Goal: Task Accomplishment & Management: Manage account settings

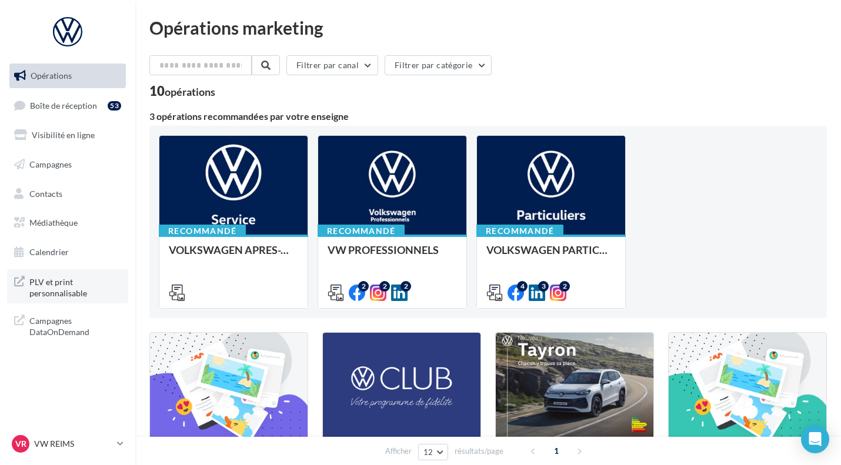
click at [72, 283] on span "PLV et print personnalisable" at bounding box center [75, 286] width 92 height 25
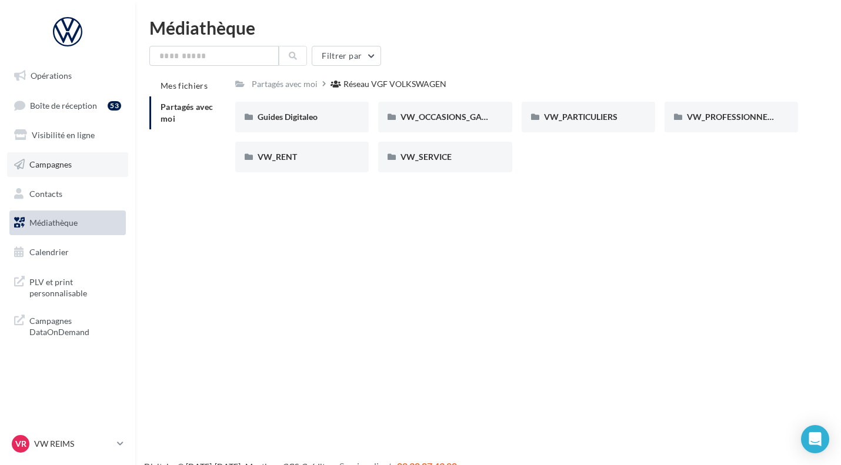
click at [59, 160] on span "Campagnes" at bounding box center [50, 164] width 42 height 10
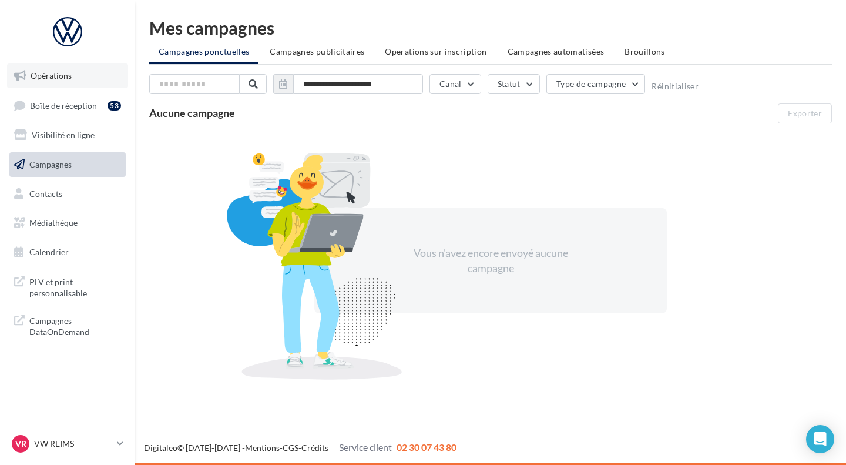
click at [74, 75] on link "Opérations" at bounding box center [67, 75] width 121 height 25
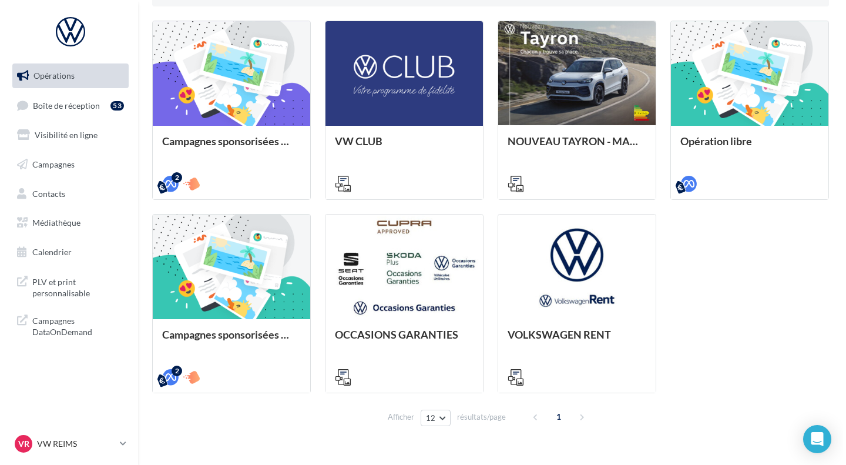
scroll to position [312, 0]
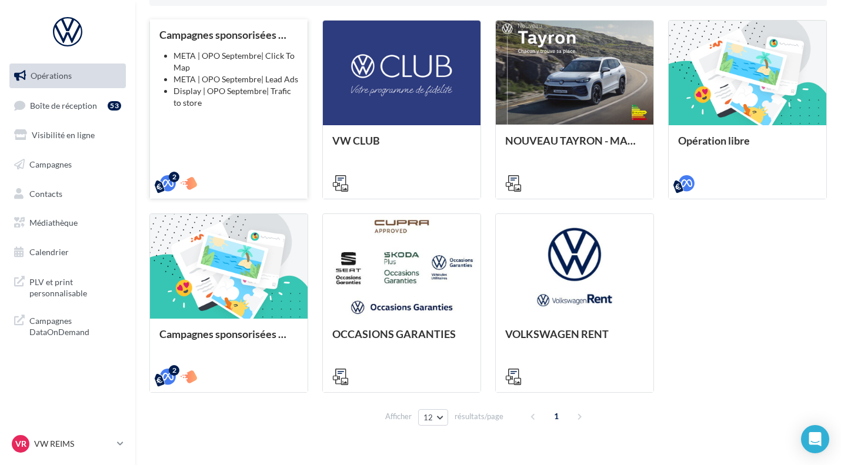
click at [237, 150] on div "Campagnes sponsorisées OPO Septembre META | OPO Septembre| Click To Map META | …" at bounding box center [228, 108] width 139 height 159
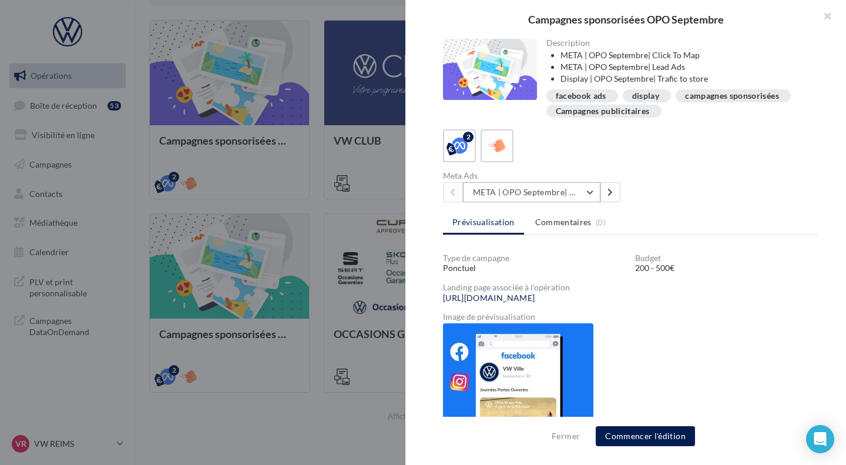
click at [573, 189] on button "META | OPO Septembre| Click To Map" at bounding box center [532, 192] width 138 height 20
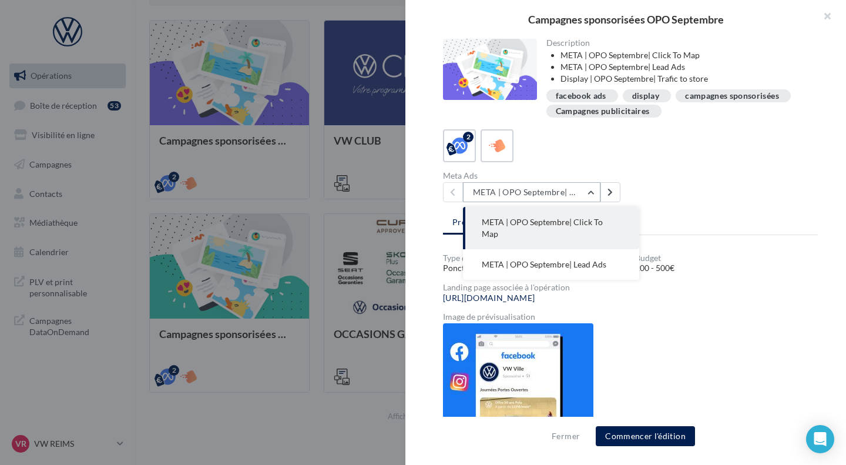
click at [573, 189] on button "META | OPO Septembre| Click To Map" at bounding box center [532, 192] width 138 height 20
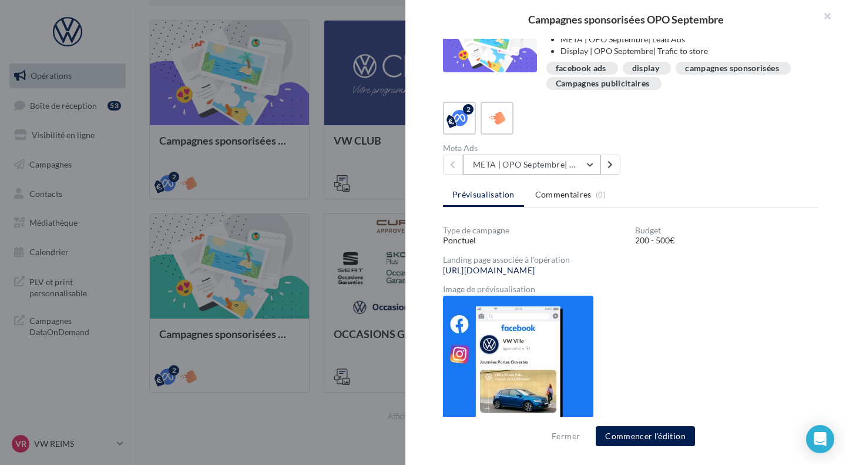
scroll to position [0, 0]
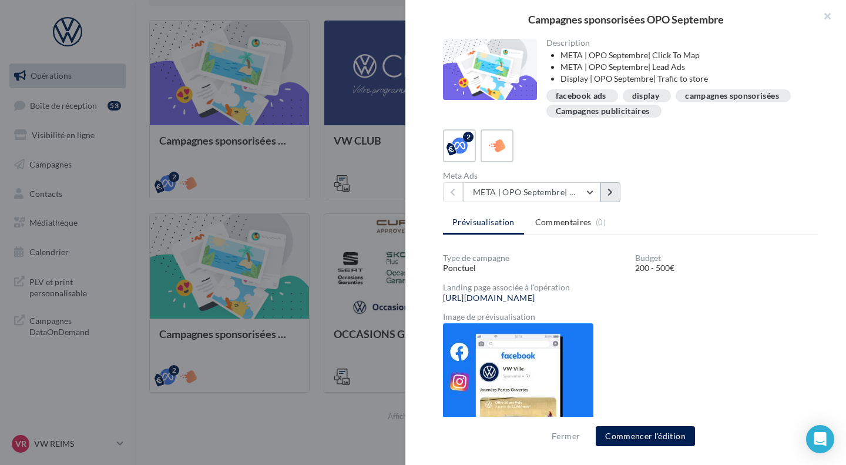
click at [614, 188] on button at bounding box center [611, 192] width 20 height 20
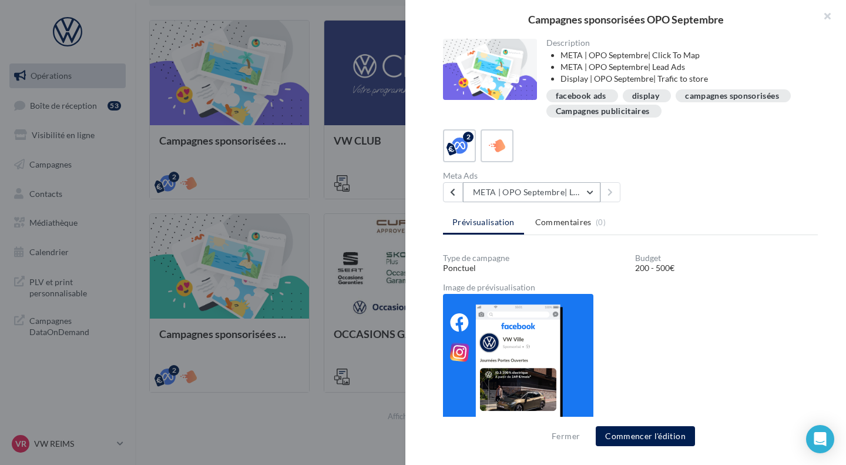
click at [574, 191] on button "META | OPO Septembre| Lead Ads" at bounding box center [532, 192] width 138 height 20
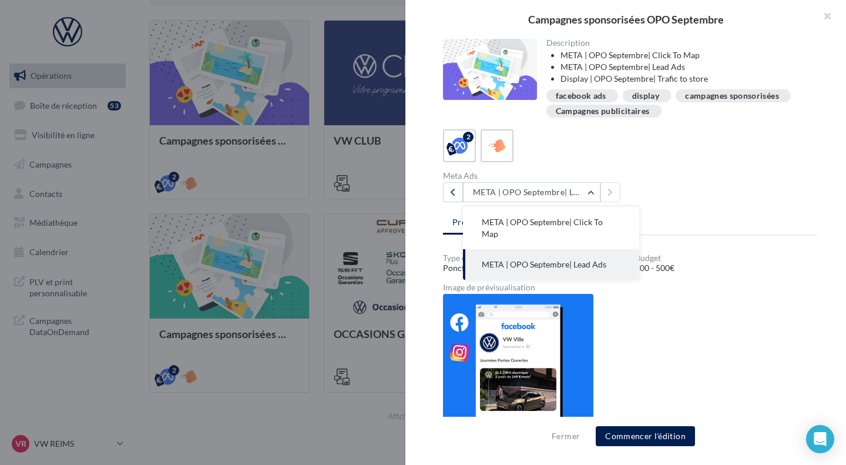
click at [651, 192] on div "Meta Ads META | OPO Septembre| Lead Ads META | OPO Septembre| Click To Map META…" at bounding box center [635, 187] width 384 height 31
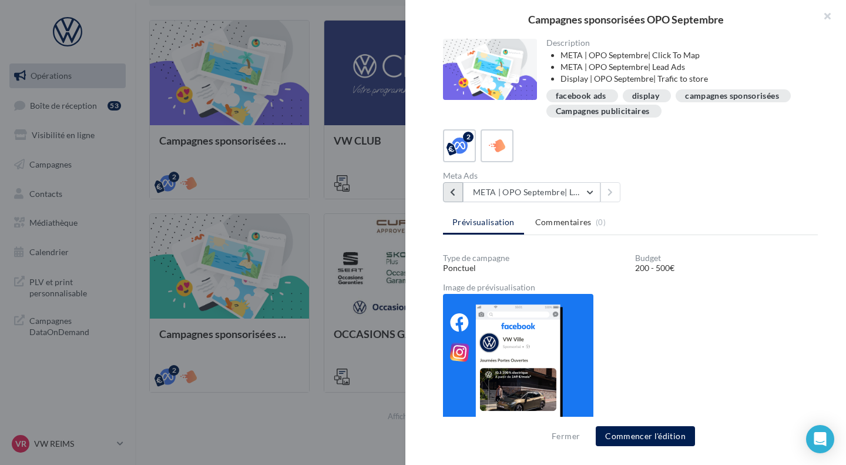
click at [450, 188] on button at bounding box center [453, 192] width 20 height 20
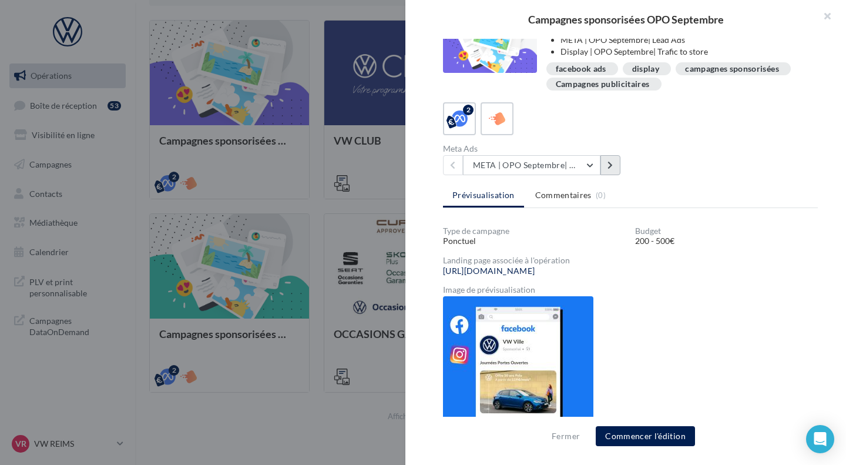
click at [612, 168] on icon at bounding box center [610, 165] width 5 height 8
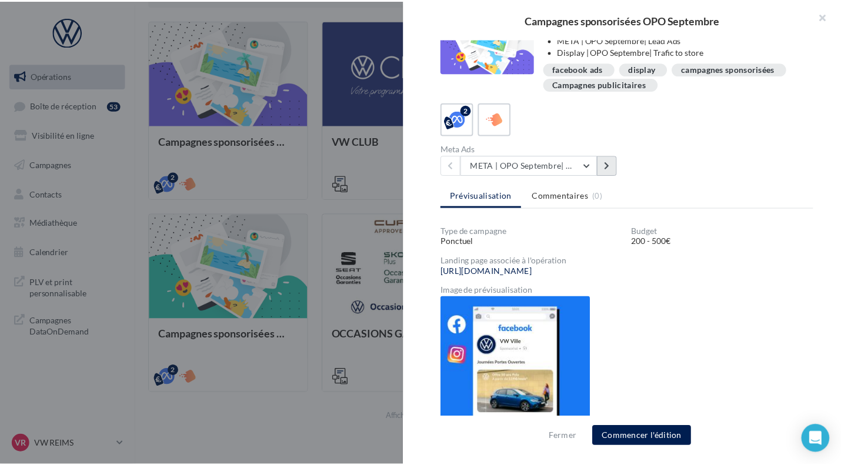
scroll to position [21, 0]
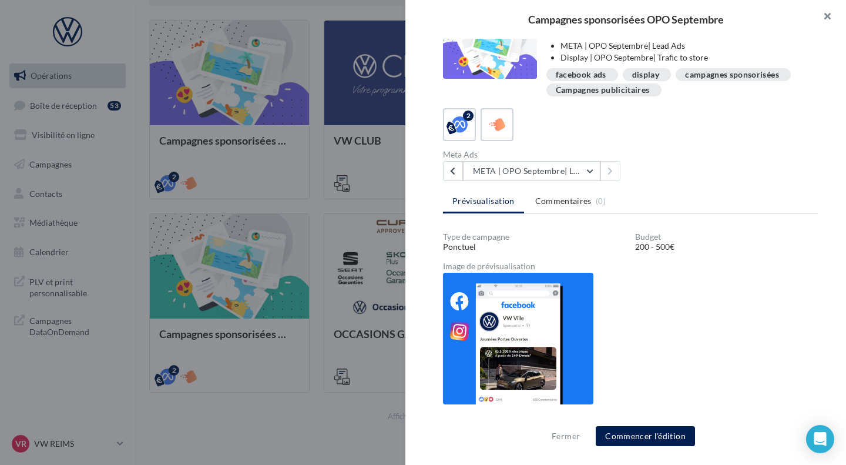
click at [831, 18] on button "button" at bounding box center [822, 17] width 47 height 35
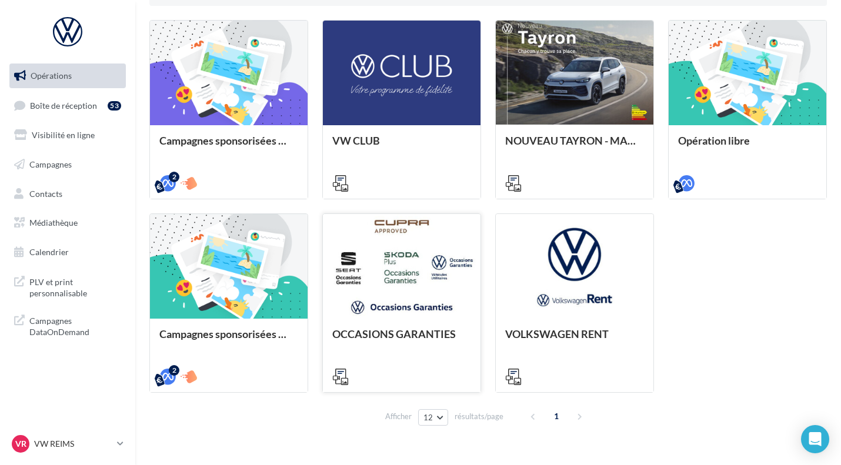
scroll to position [0, 0]
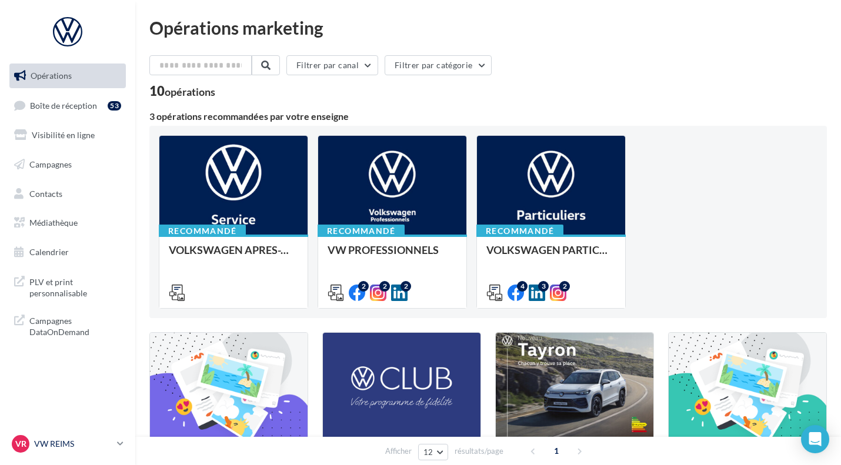
click at [94, 440] on p "VW REIMS" at bounding box center [73, 444] width 78 height 12
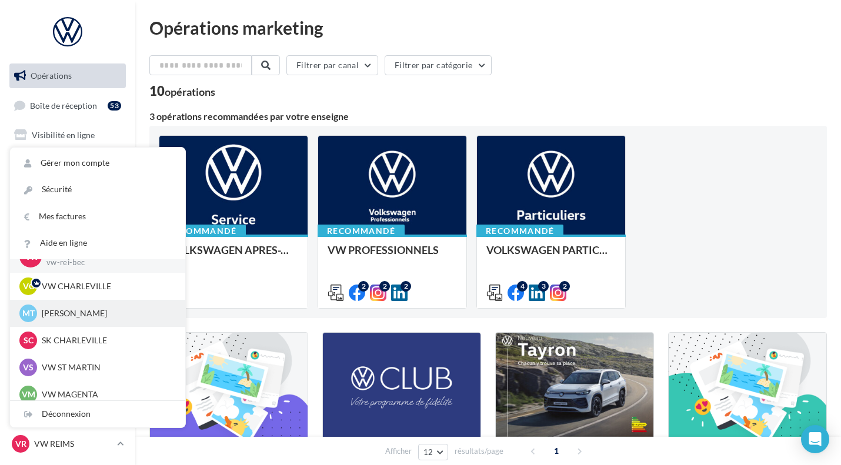
scroll to position [20, 0]
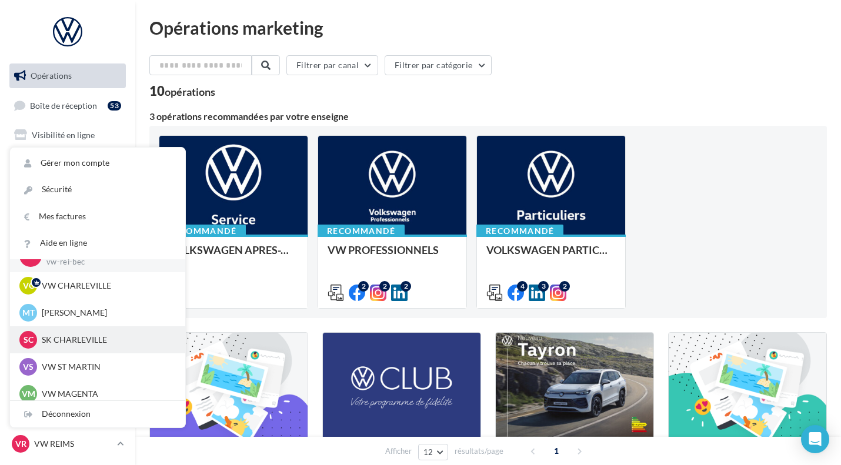
click at [91, 346] on p "SK CHARLEVILLE" at bounding box center [106, 340] width 129 height 12
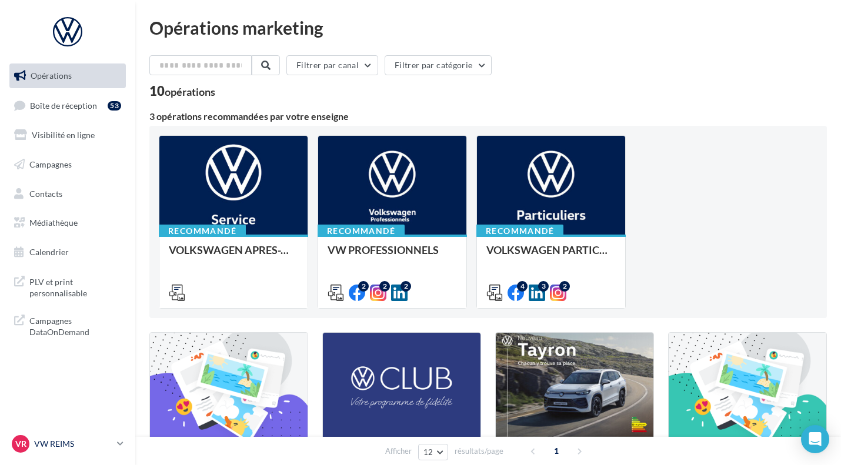
click at [86, 443] on p "VW REIMS" at bounding box center [73, 444] width 78 height 12
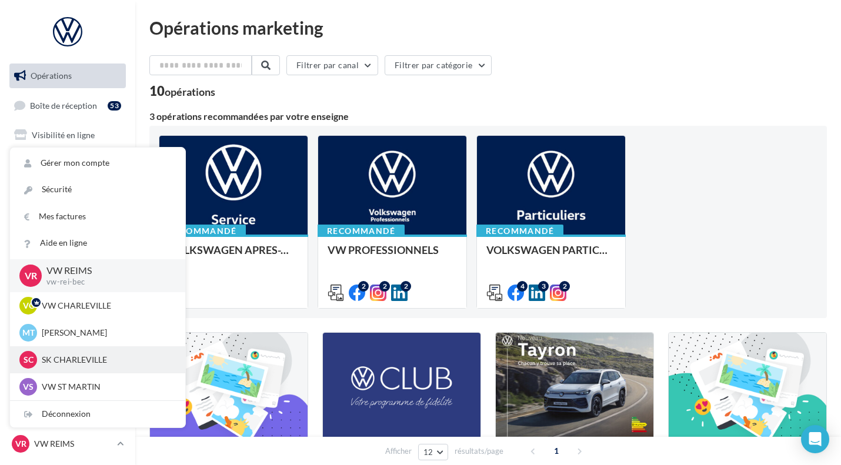
click at [69, 355] on p "SK CHARLEVILLE" at bounding box center [106, 360] width 129 height 12
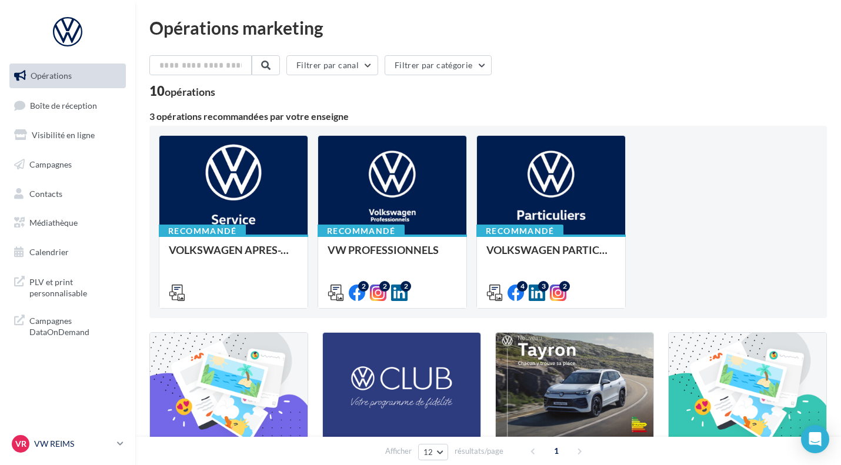
click at [59, 446] on p "VW REIMS" at bounding box center [73, 444] width 78 height 12
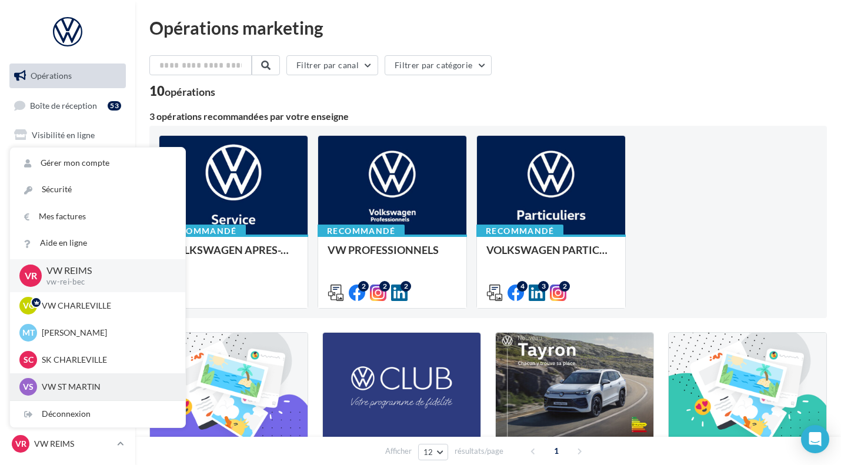
scroll to position [81, 0]
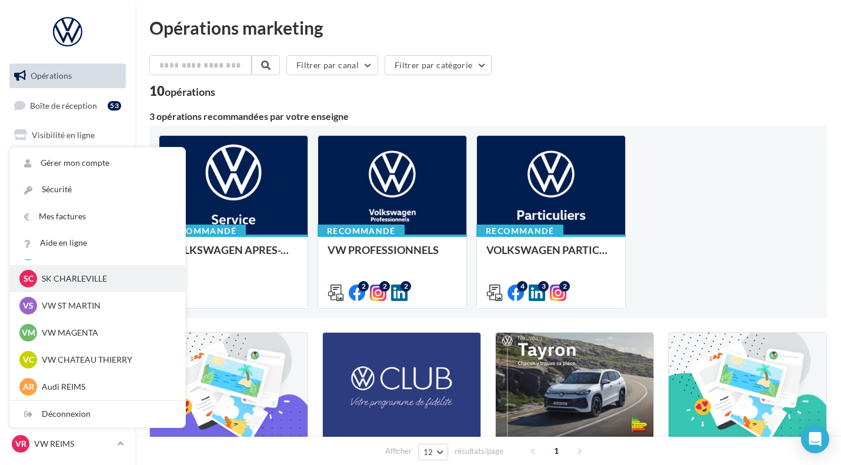
click at [29, 278] on span "SC" at bounding box center [29, 279] width 10 height 12
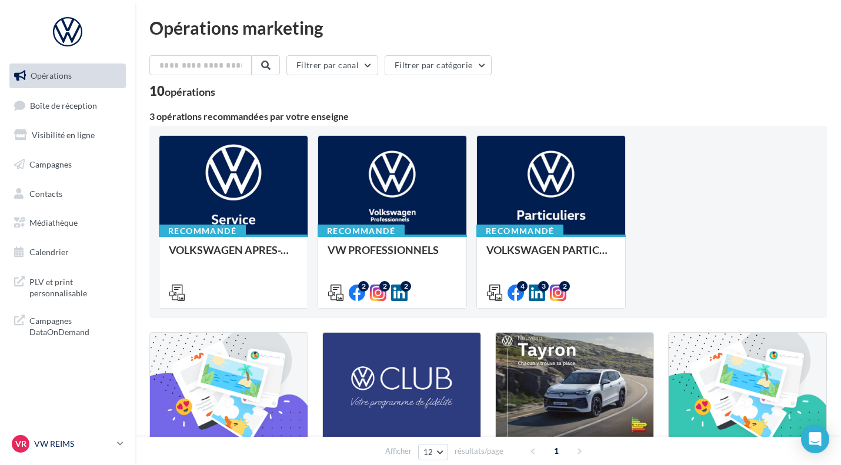
click at [39, 441] on p "VW REIMS" at bounding box center [73, 444] width 78 height 12
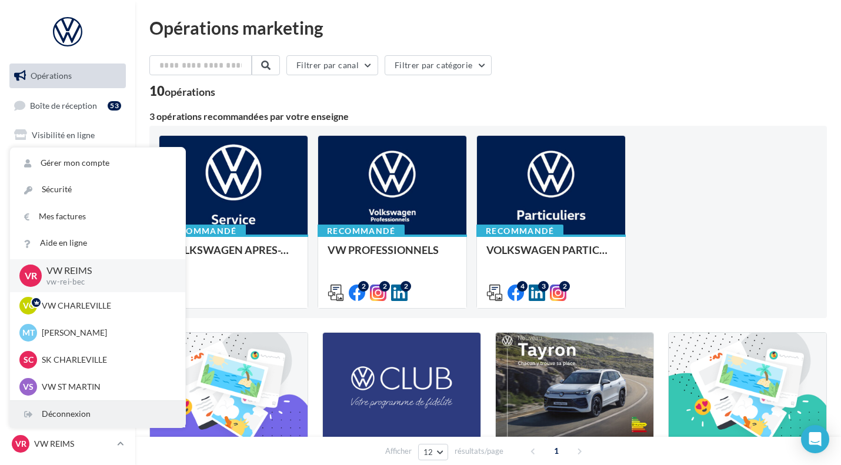
click at [67, 413] on div "Déconnexion" at bounding box center [97, 414] width 175 height 26
